Goal: Information Seeking & Learning: Learn about a topic

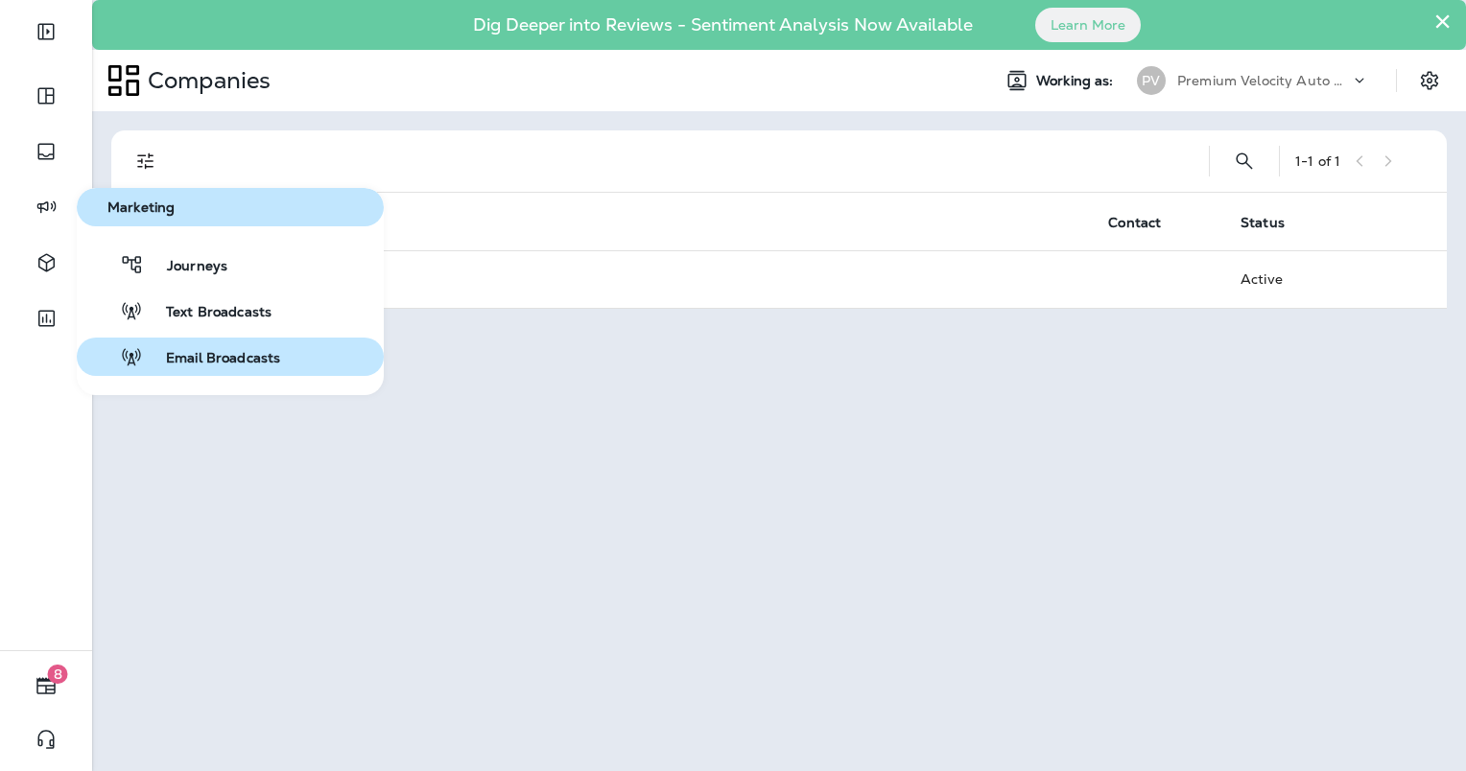
click at [242, 375] on button "Email Broadcasts" at bounding box center [230, 357] width 307 height 38
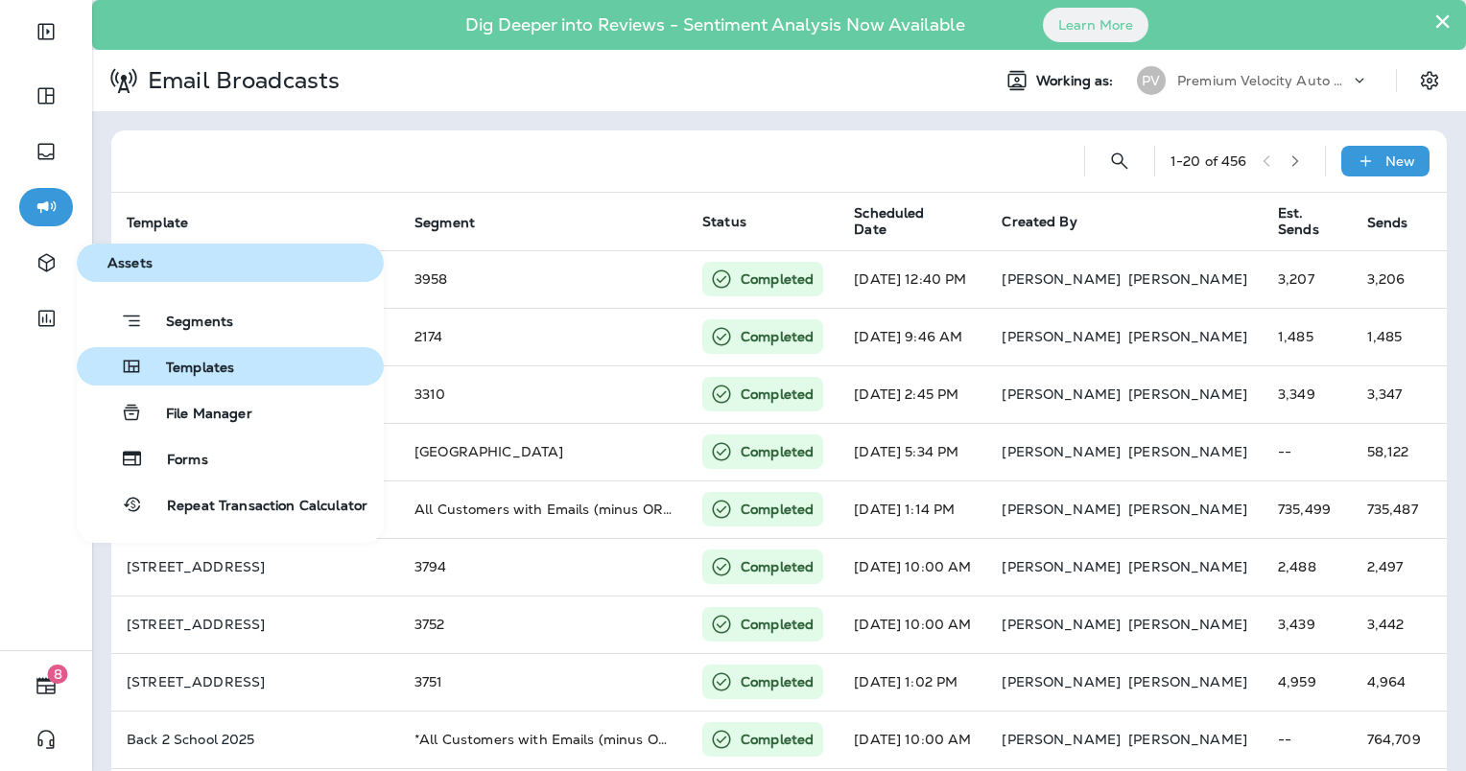
click at [177, 368] on span "Templates" at bounding box center [188, 369] width 91 height 18
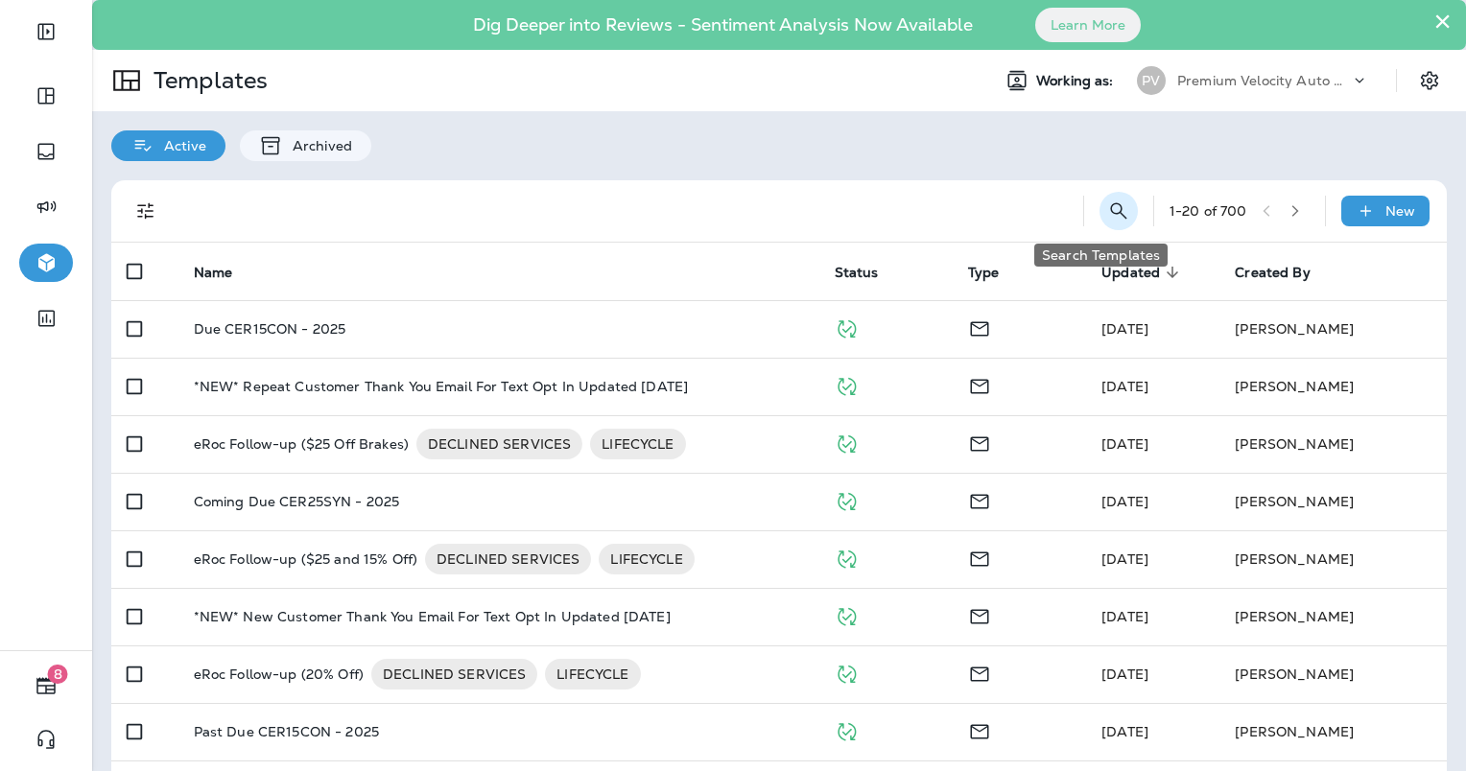
click at [1107, 211] on icon "Search Templates" at bounding box center [1118, 211] width 23 height 23
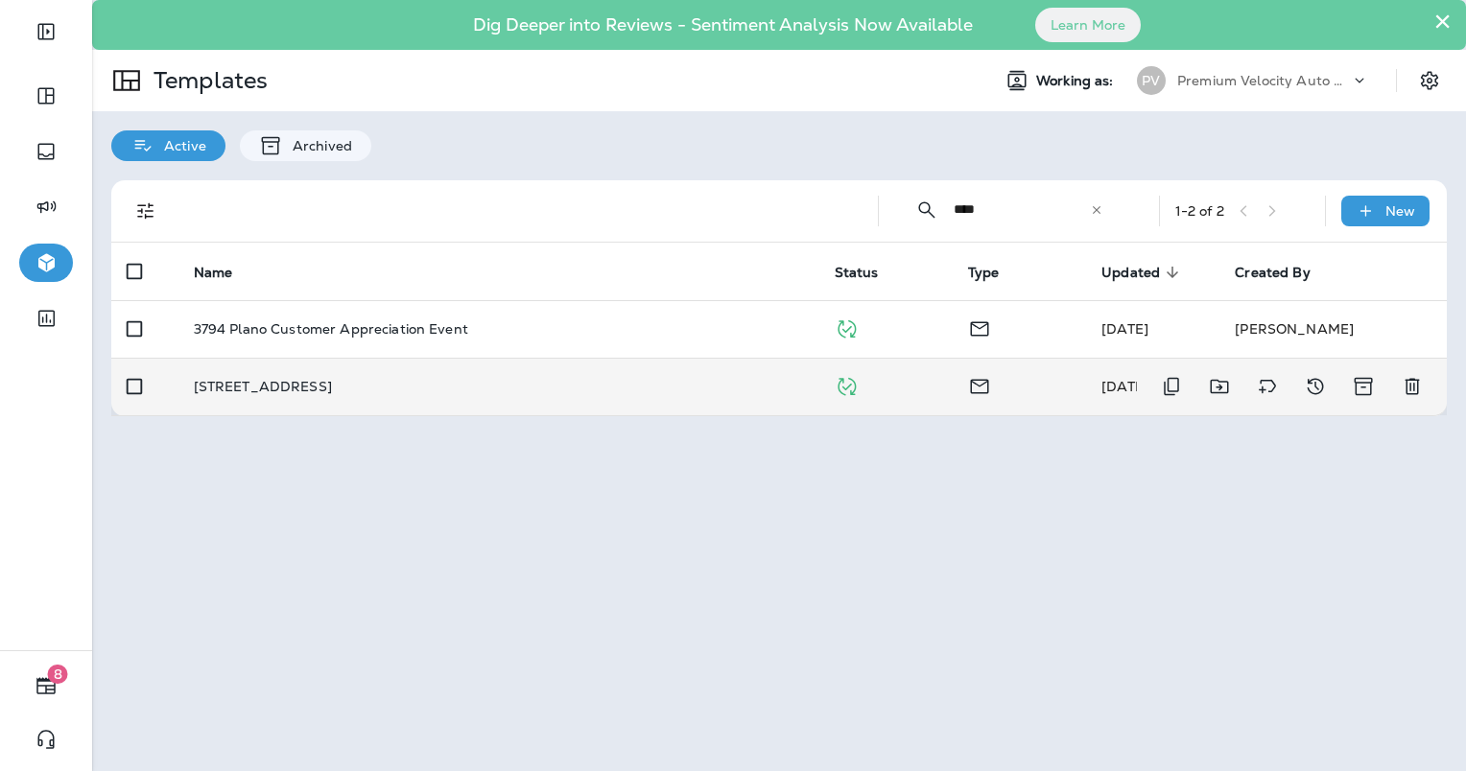
type input "****"
click at [368, 377] on td "[STREET_ADDRESS]" at bounding box center [498, 387] width 641 height 58
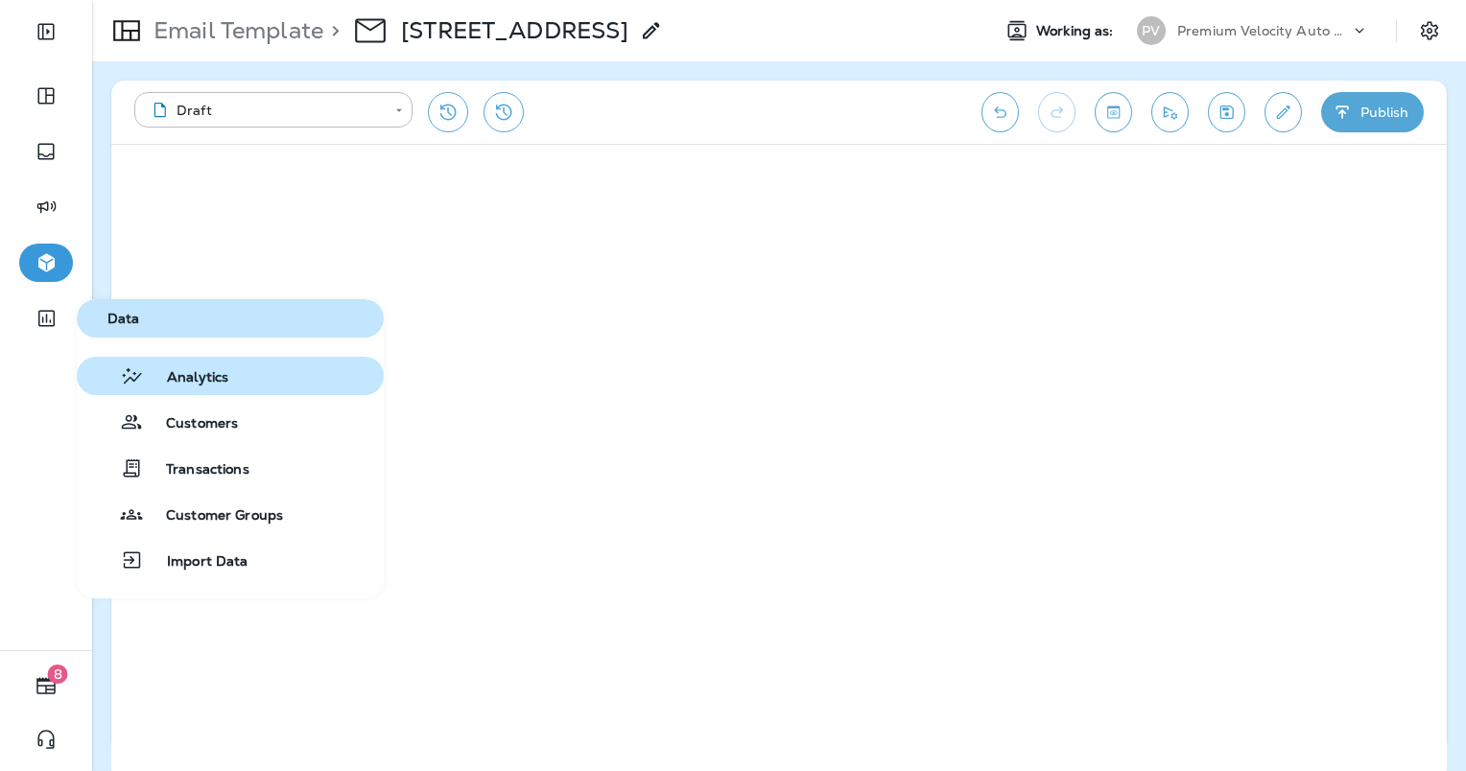
click at [216, 365] on div "Analytics" at bounding box center [156, 376] width 144 height 23
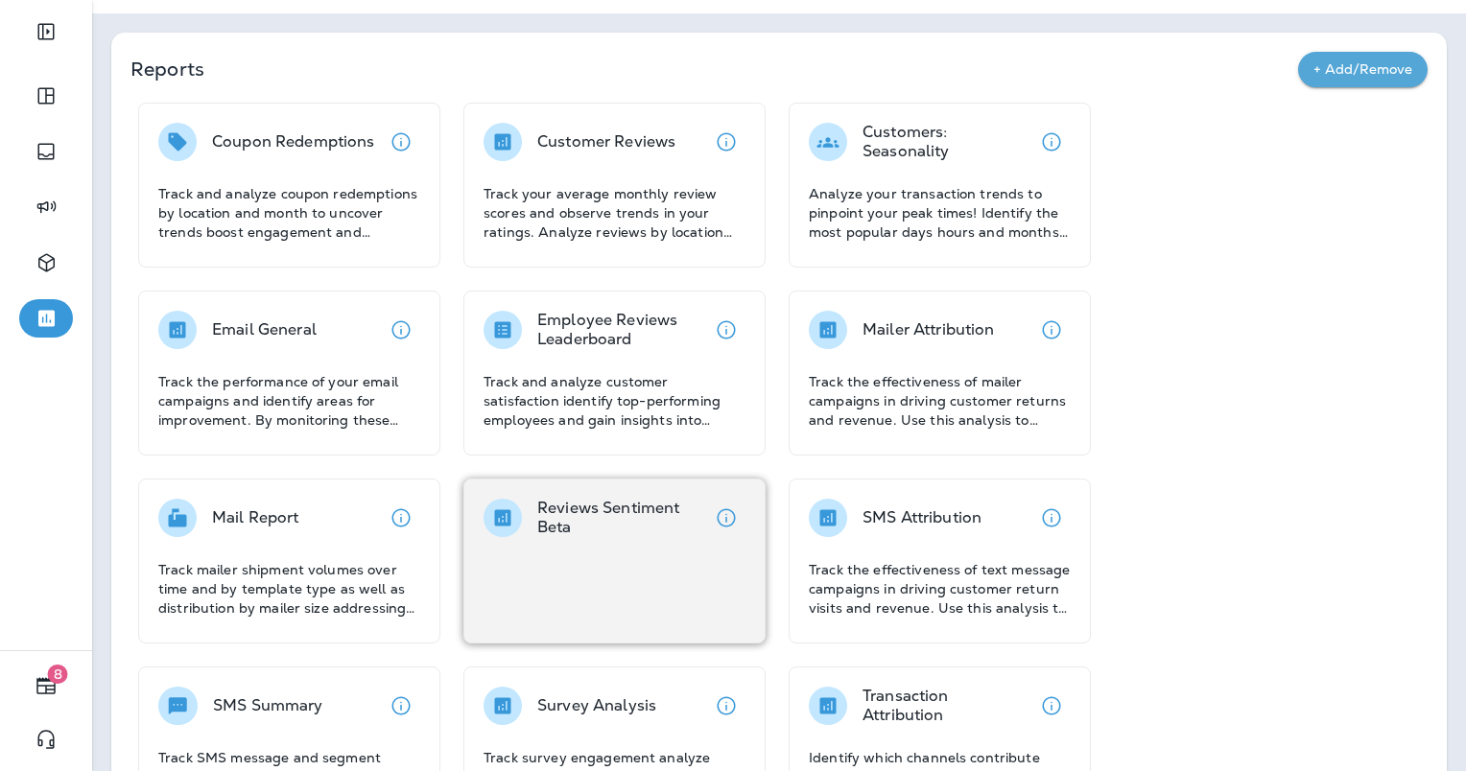
scroll to position [96, 0]
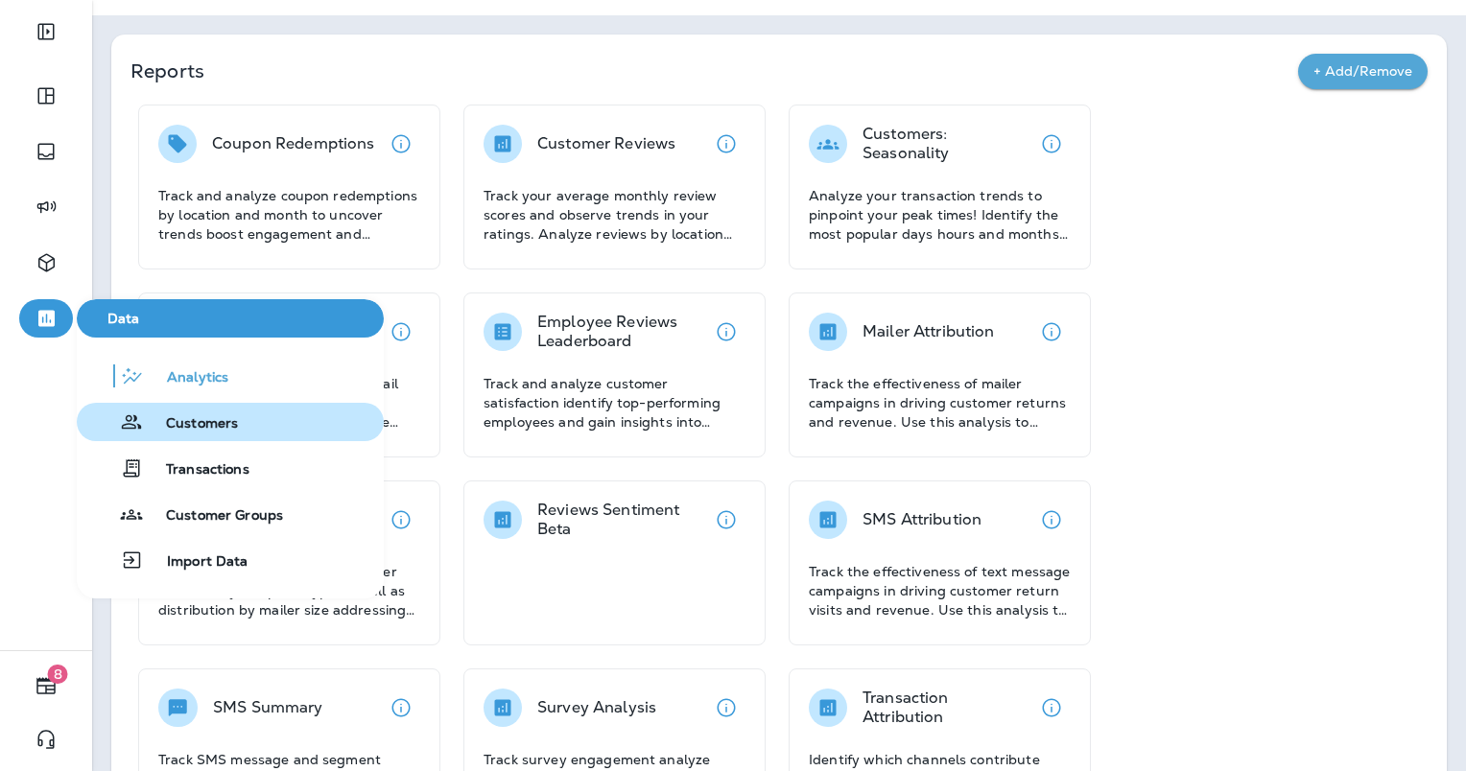
click at [234, 415] on span "Customers" at bounding box center [190, 424] width 95 height 18
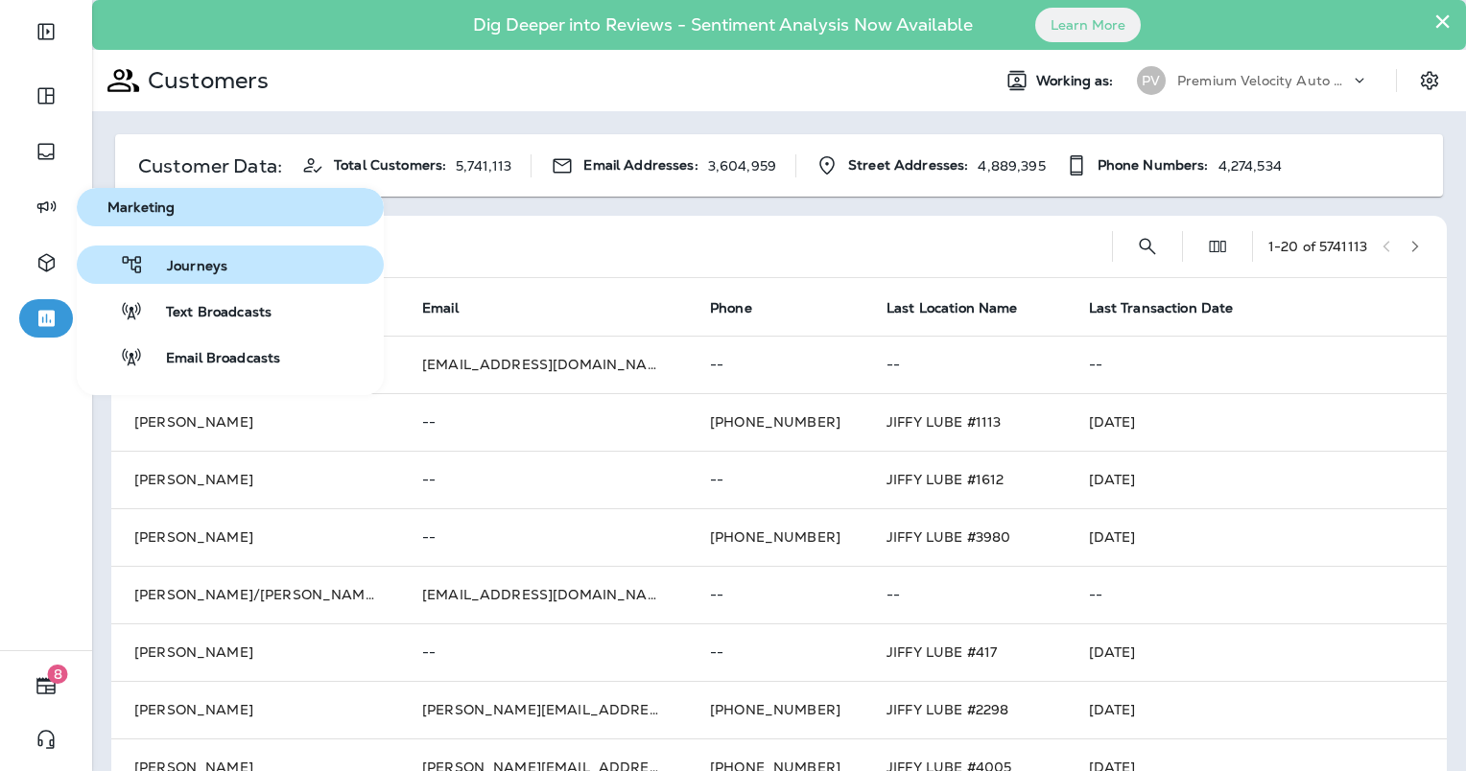
click at [239, 257] on button "Journeys" at bounding box center [230, 265] width 307 height 38
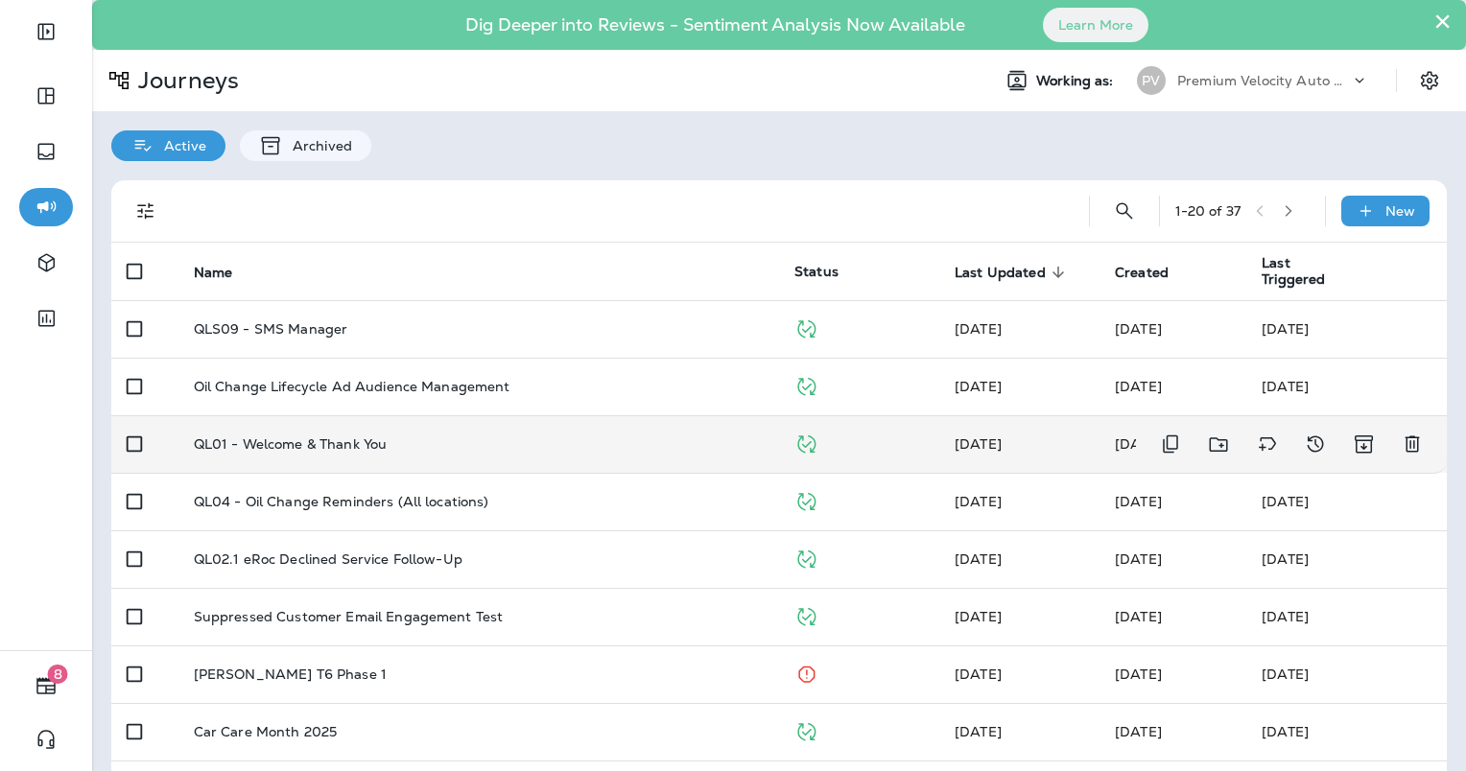
click at [537, 456] on td "QL01 - Welcome & Thank You" at bounding box center [478, 444] width 601 height 58
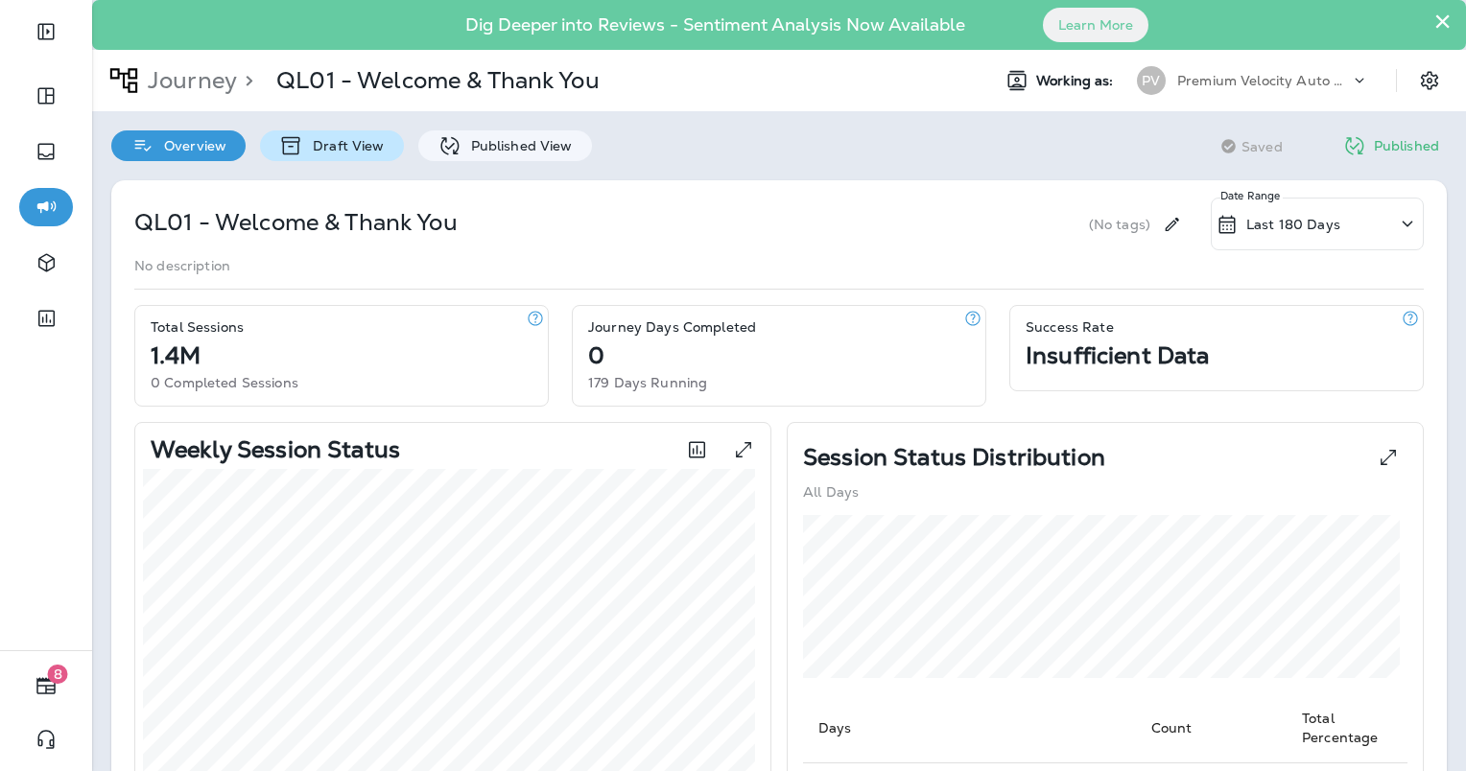
click at [319, 138] on p "Draft View" at bounding box center [343, 145] width 81 height 15
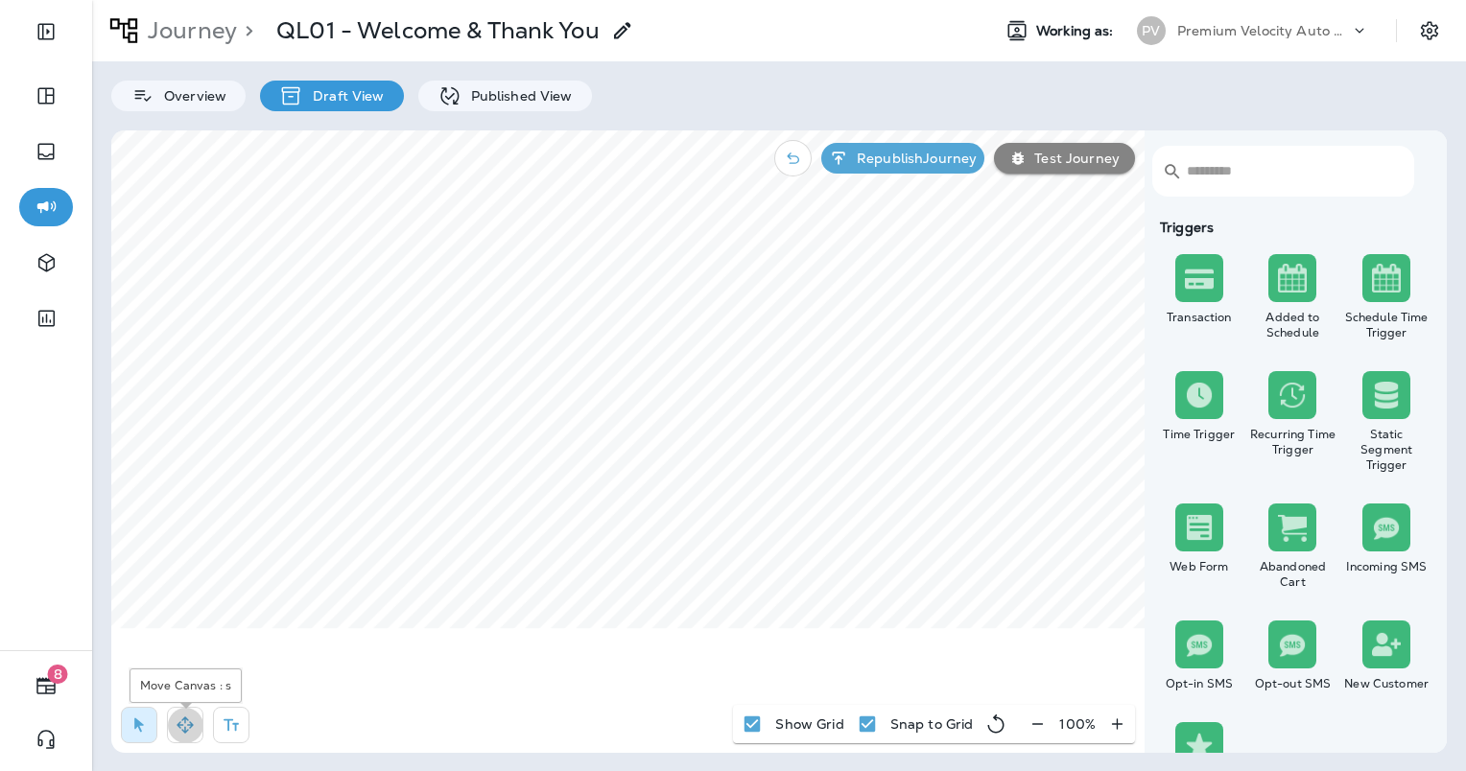
click at [192, 729] on icon "button" at bounding box center [185, 725] width 19 height 19
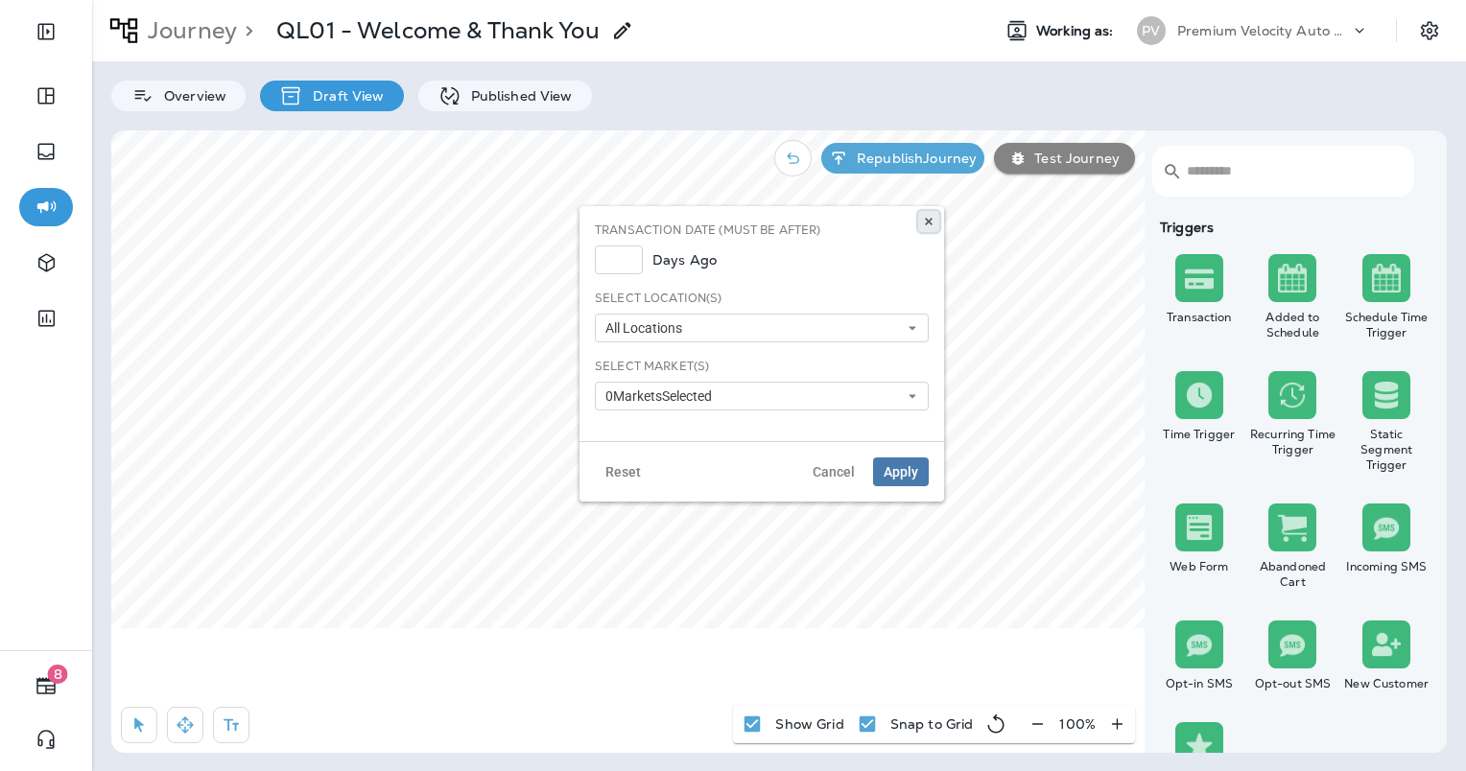
click at [932, 219] on icon at bounding box center [929, 222] width 12 height 12
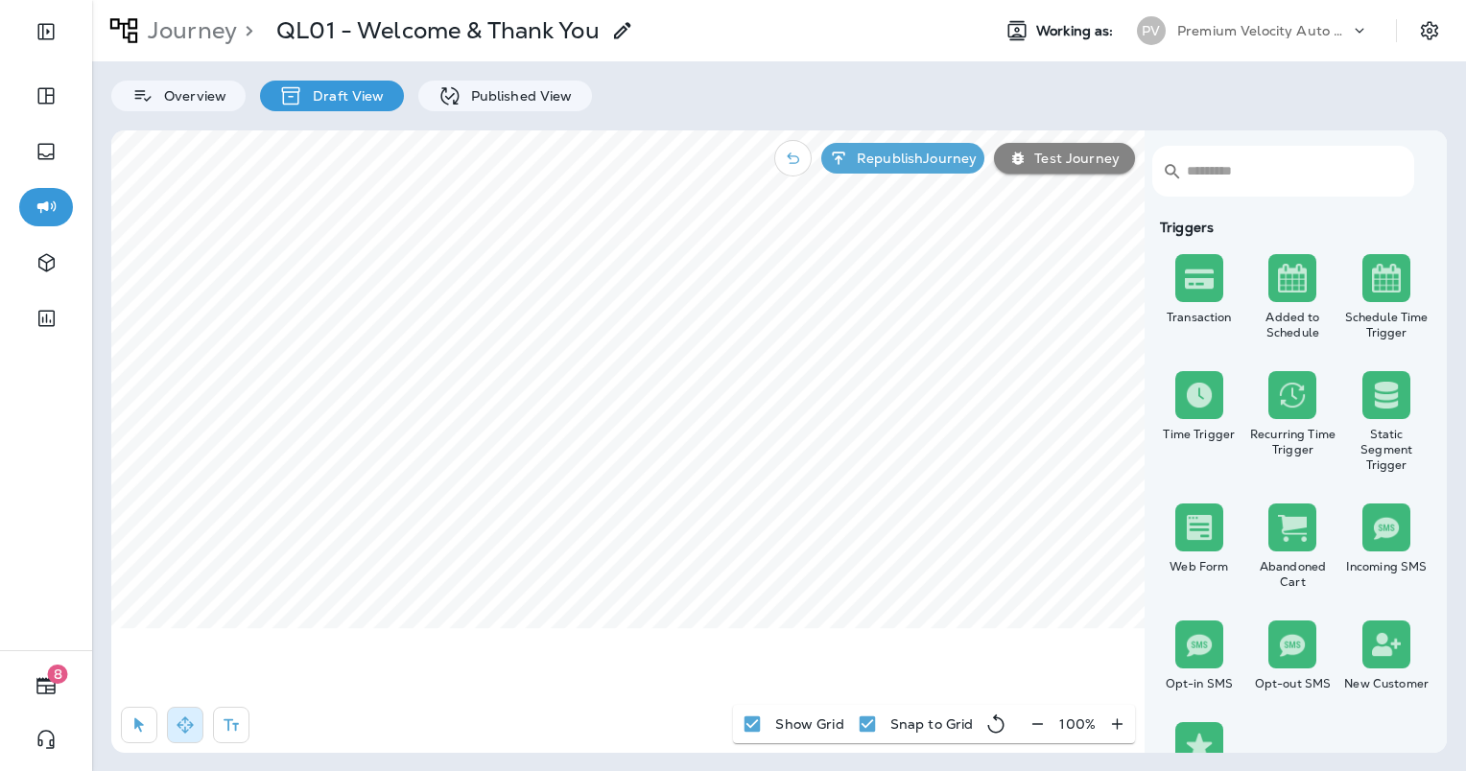
select select "**"
select select "*"
select select "**"
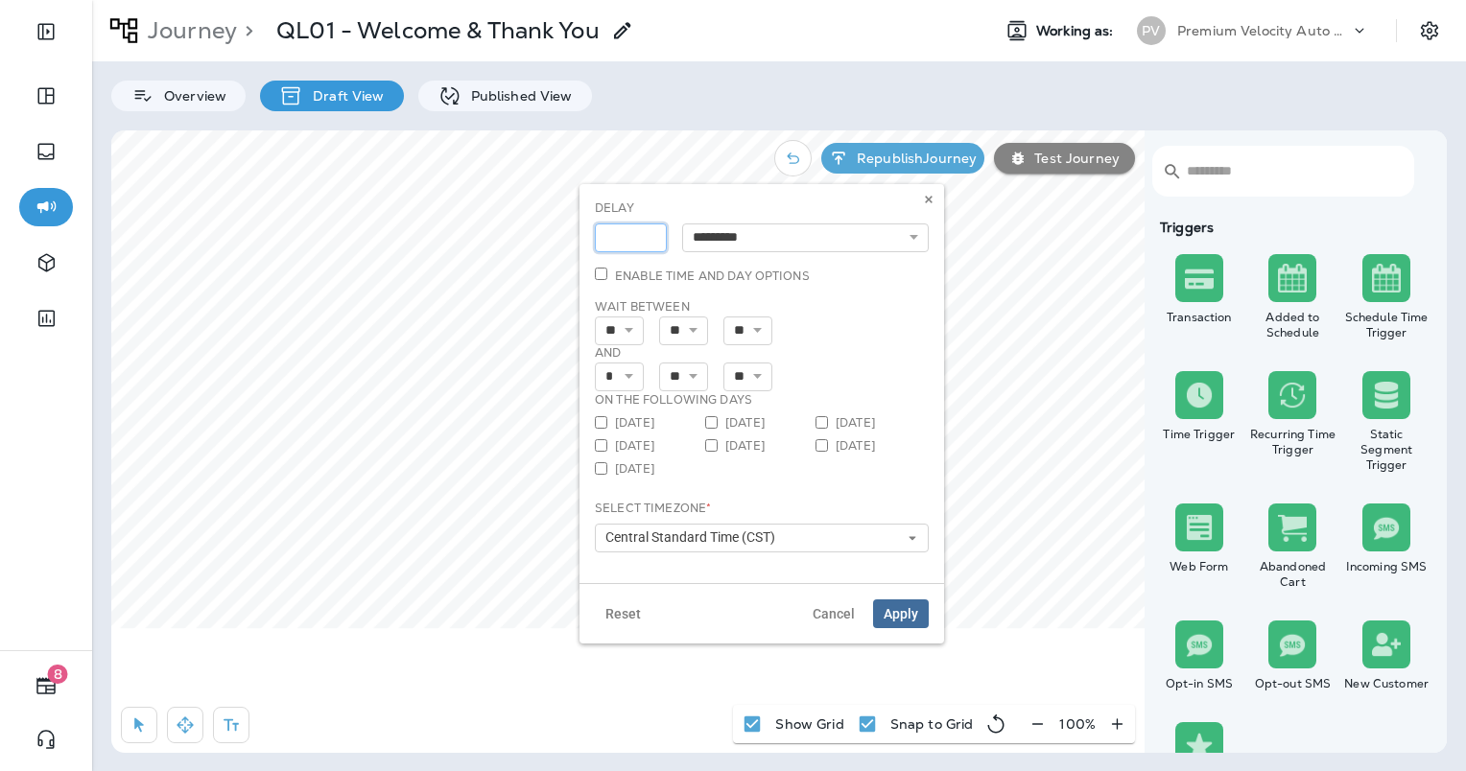
click at [649, 234] on input "*" at bounding box center [631, 238] width 72 height 29
type input "*"
click at [651, 241] on input "*" at bounding box center [631, 238] width 72 height 29
click at [911, 236] on select "**********" at bounding box center [805, 238] width 247 height 29
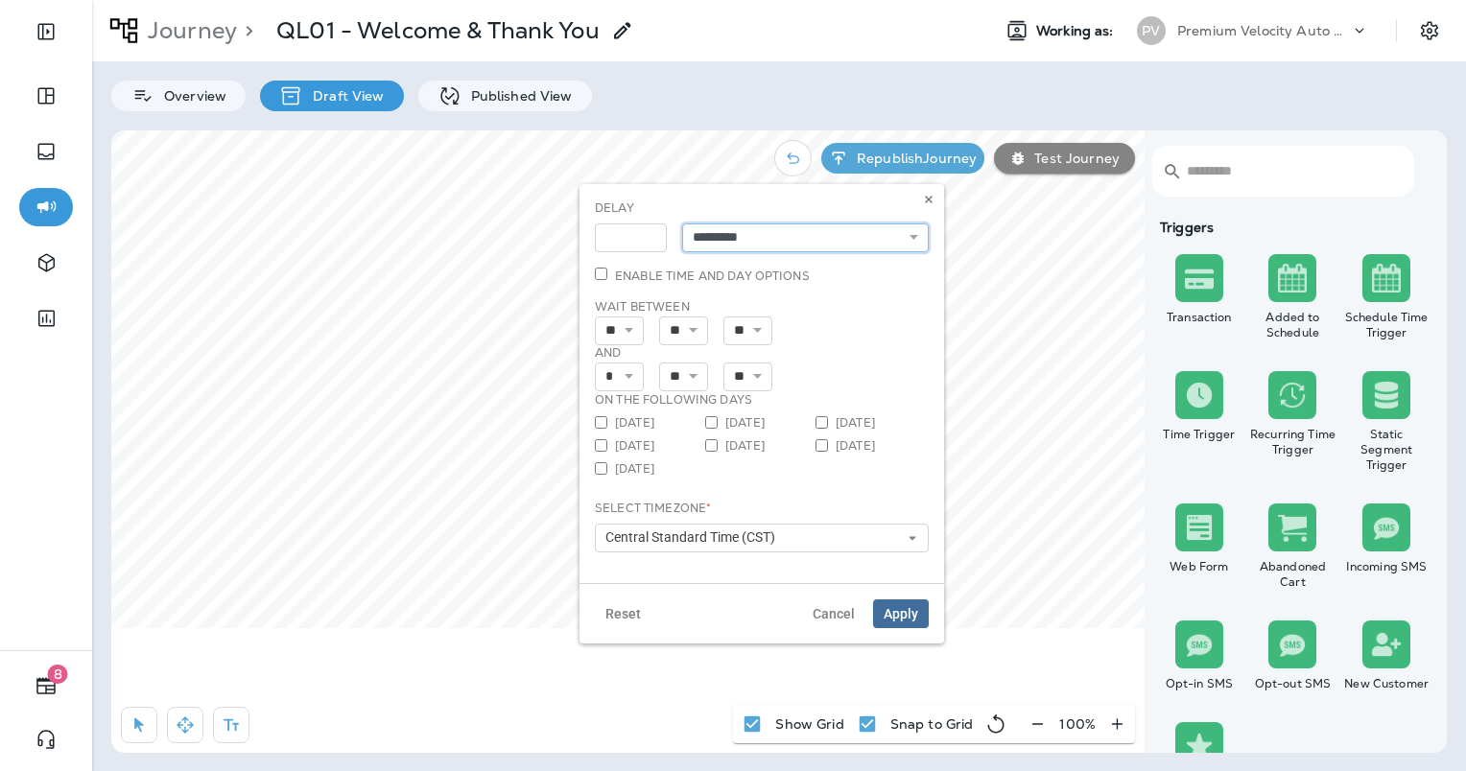
select select "****"
click at [682, 224] on select "**********" at bounding box center [805, 238] width 247 height 29
type input "*"
click at [649, 232] on input "*" at bounding box center [631, 238] width 72 height 29
click at [839, 613] on span "Cancel" at bounding box center [834, 613] width 42 height 13
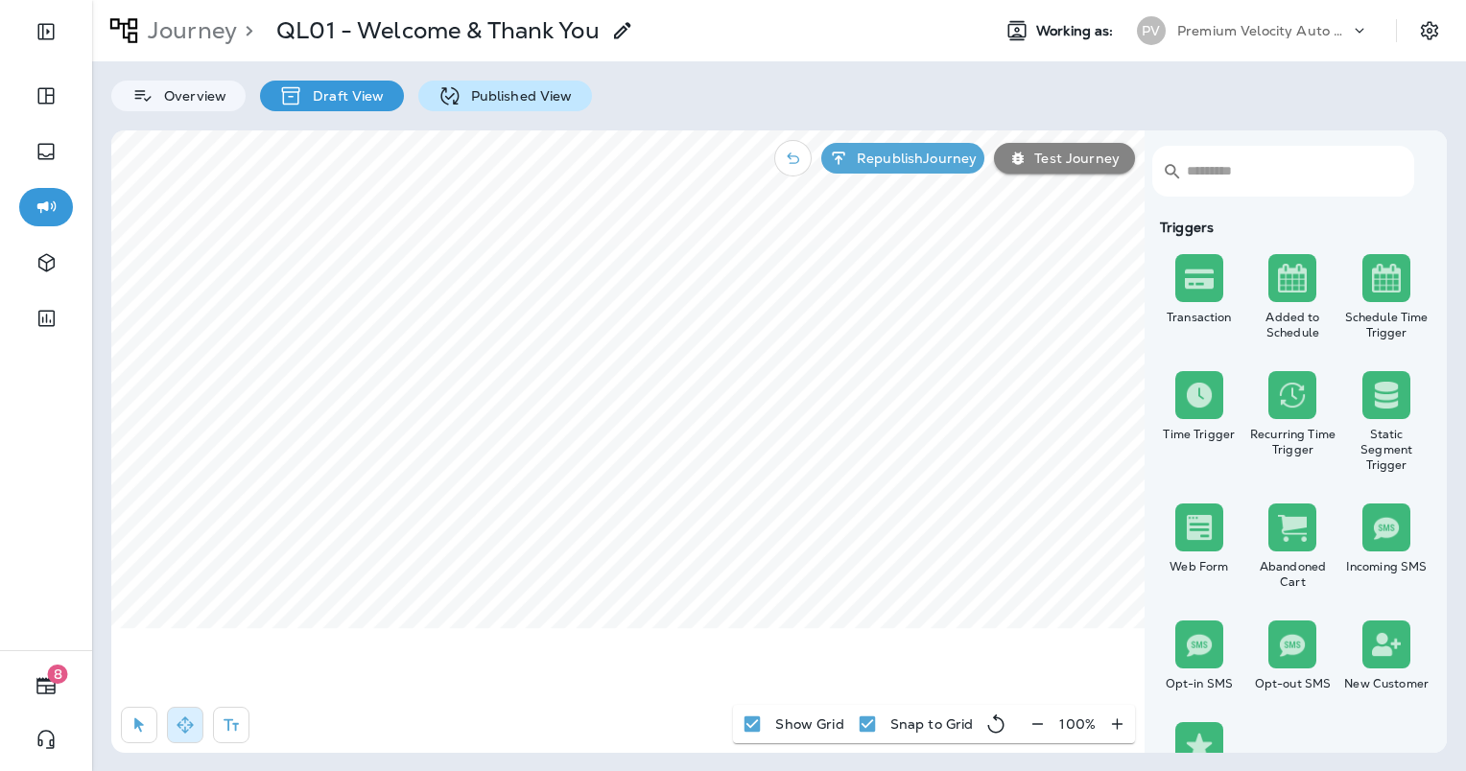
click at [495, 100] on p "Published View" at bounding box center [516, 95] width 111 height 15
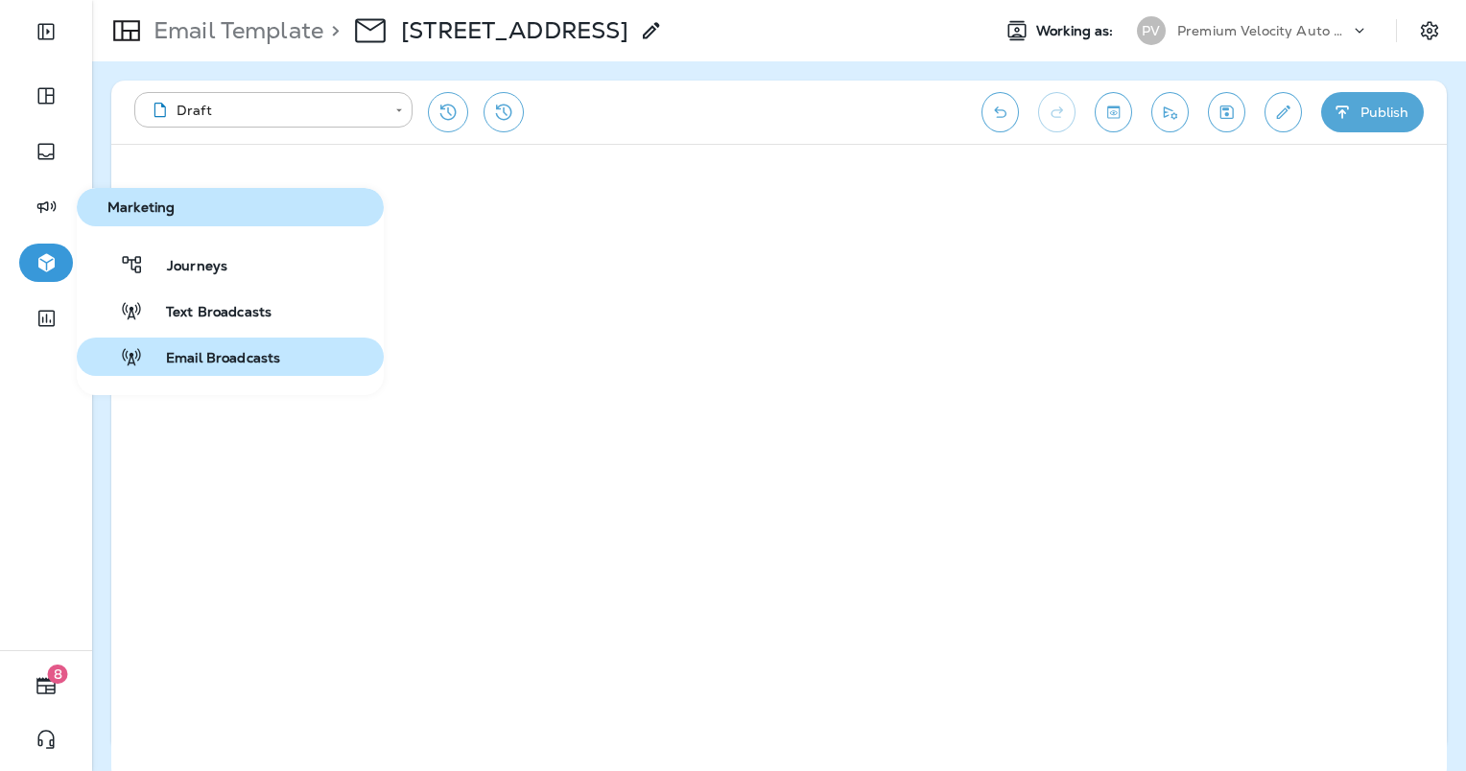
click at [212, 352] on span "Email Broadcasts" at bounding box center [211, 359] width 137 height 18
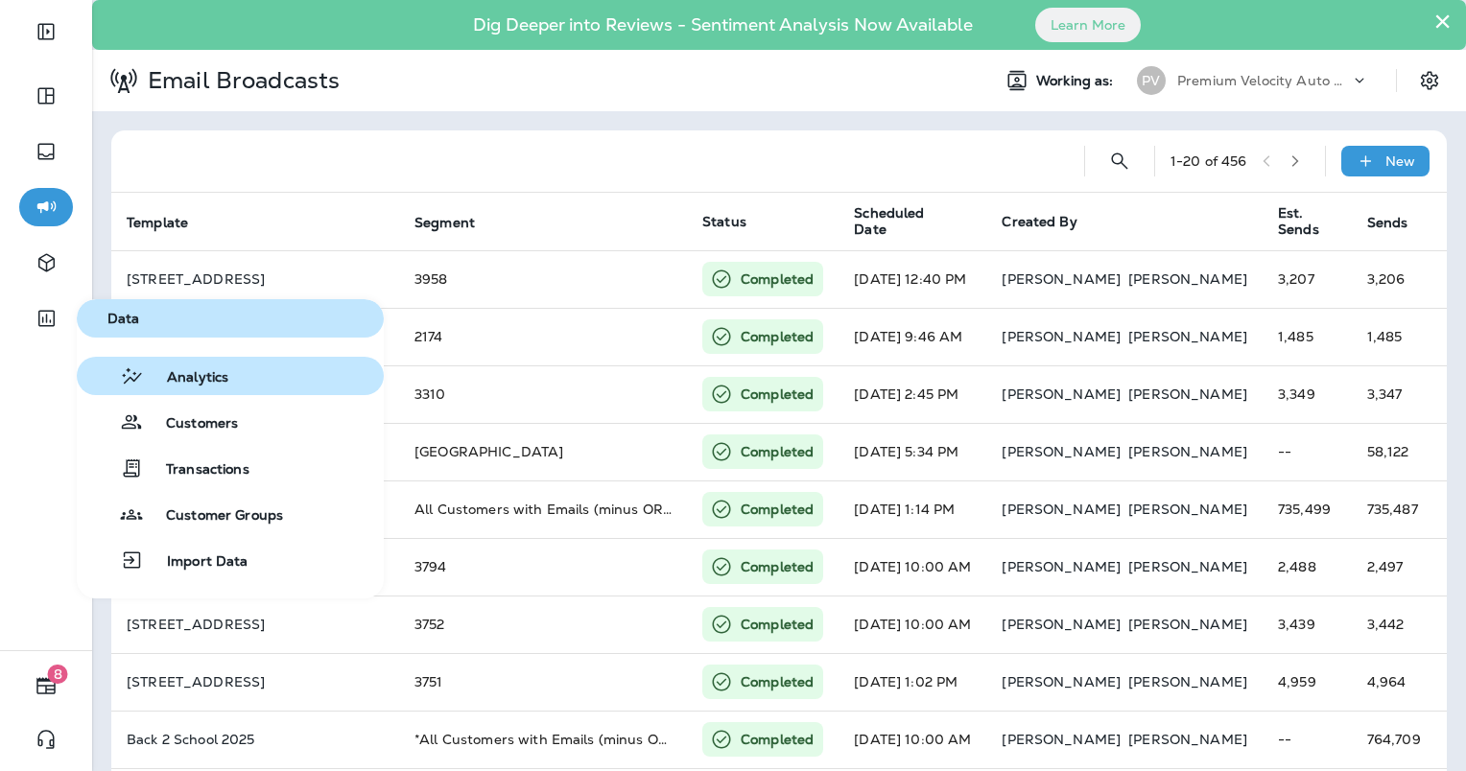
click at [183, 369] on span "Analytics" at bounding box center [186, 378] width 84 height 18
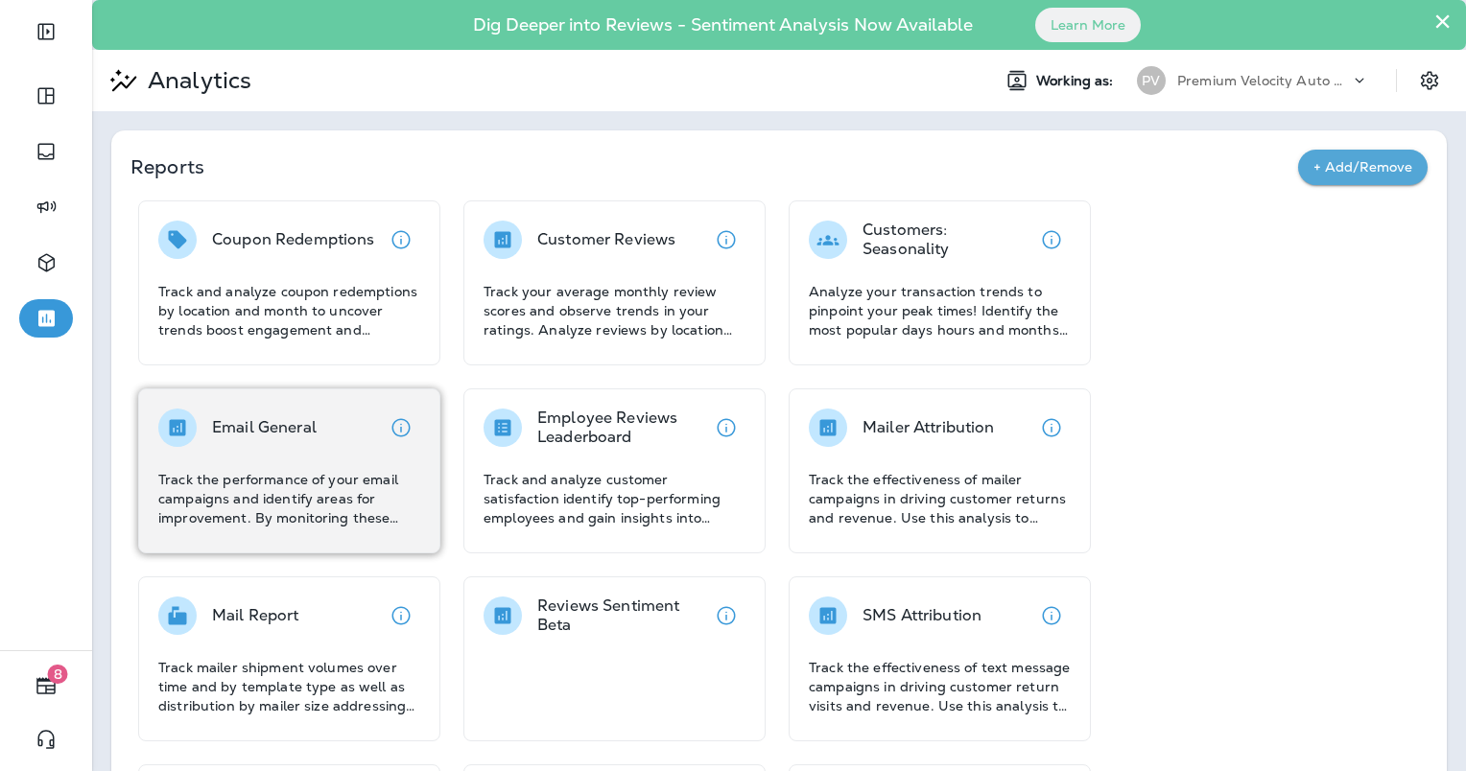
click at [323, 467] on div "Email General Track the performance of your email campaigns and identify areas …" at bounding box center [289, 468] width 262 height 119
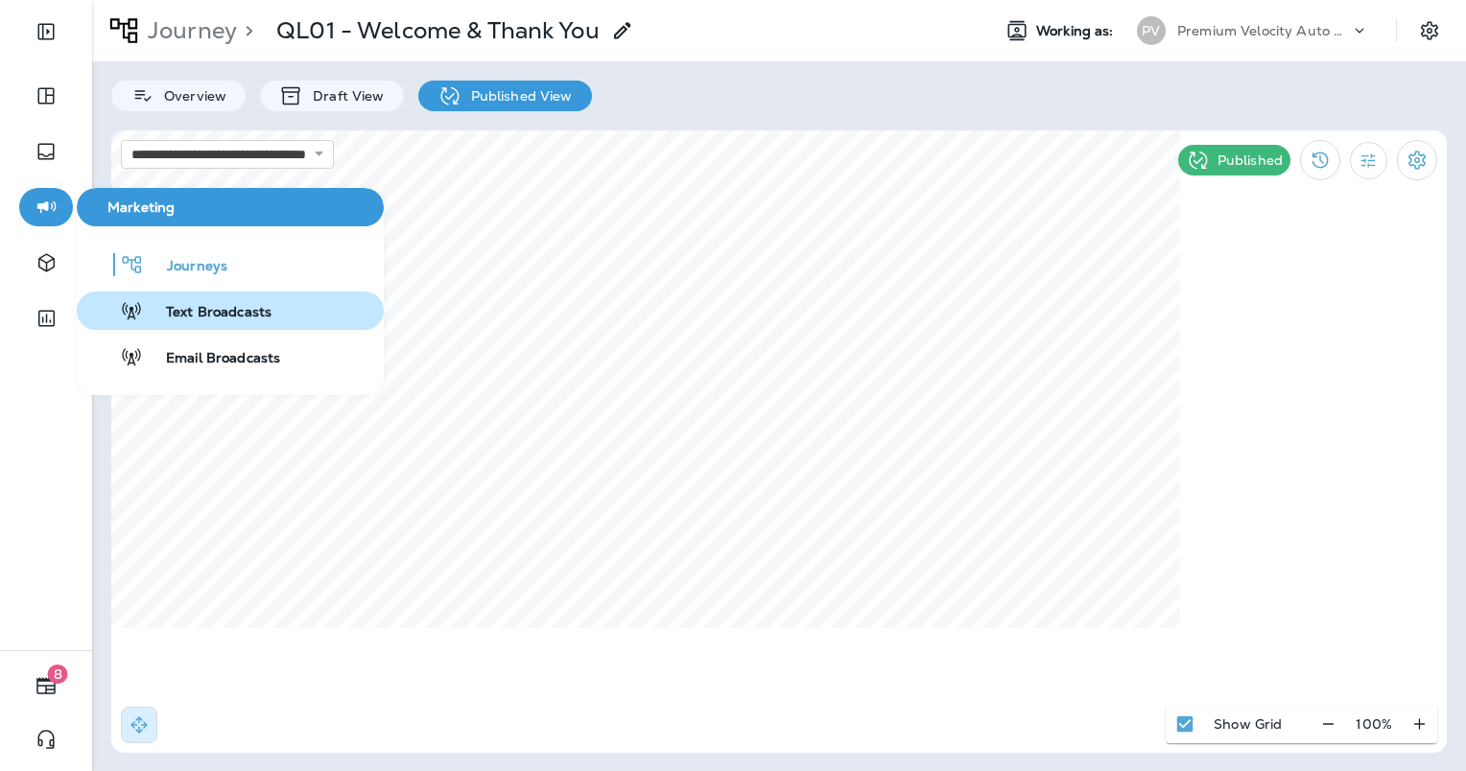
click at [157, 304] on span "Text Broadcasts" at bounding box center [207, 313] width 129 height 18
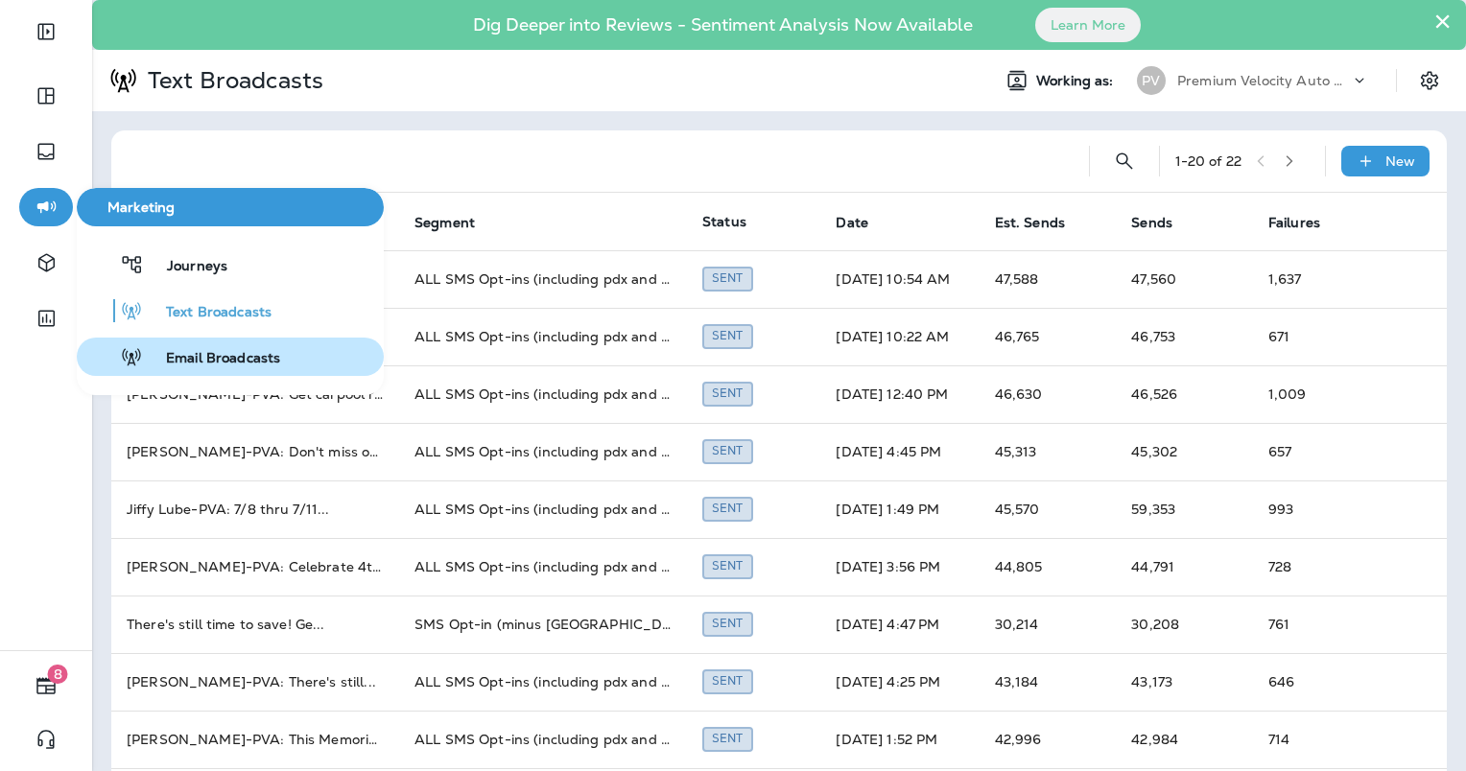
click at [207, 365] on span "Email Broadcasts" at bounding box center [211, 359] width 137 height 18
